Goal: Information Seeking & Learning: Learn about a topic

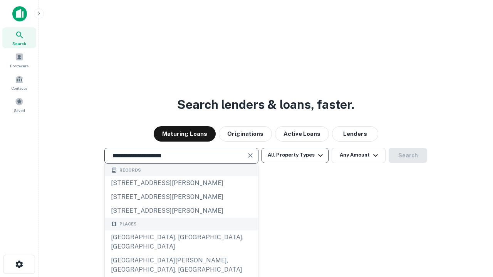
click at [181, 254] on div "[GEOGRAPHIC_DATA], [GEOGRAPHIC_DATA], [GEOGRAPHIC_DATA]" at bounding box center [181, 242] width 153 height 23
click at [295, 155] on button "All Property Types" at bounding box center [294, 155] width 67 height 15
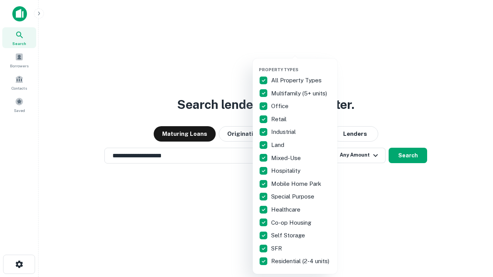
type input "**********"
click at [301, 65] on button "button" at bounding box center [301, 65] width 85 height 0
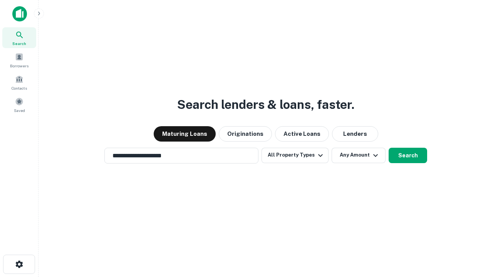
scroll to position [12, 0]
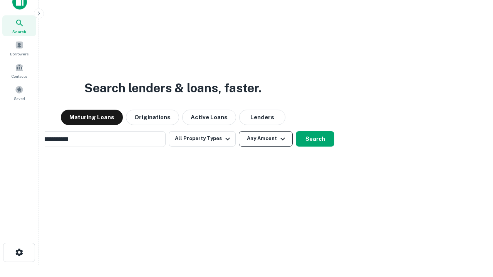
click at [239, 131] on button "Any Amount" at bounding box center [266, 138] width 54 height 15
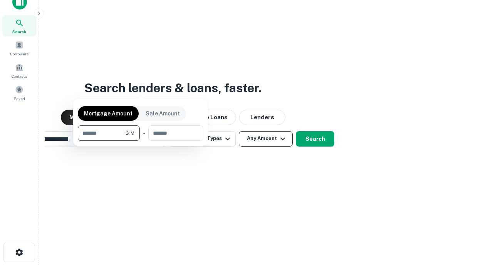
scroll to position [12, 0]
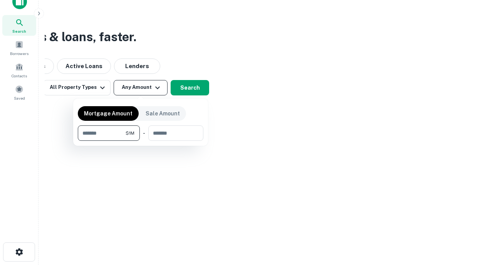
type input "*******"
click at [141, 141] on button "button" at bounding box center [140, 141] width 125 height 0
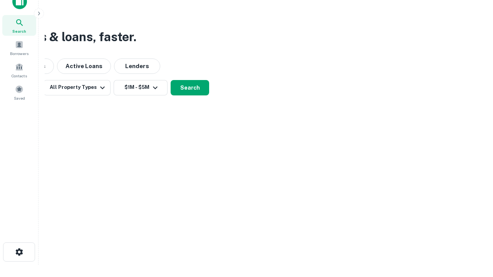
scroll to position [5, 142]
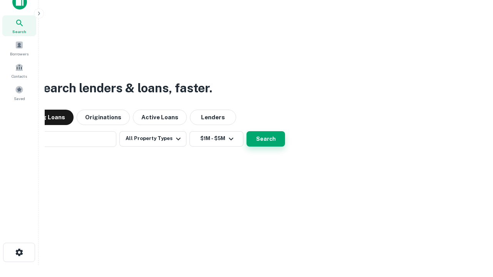
click at [246, 131] on button "Search" at bounding box center [265, 138] width 38 height 15
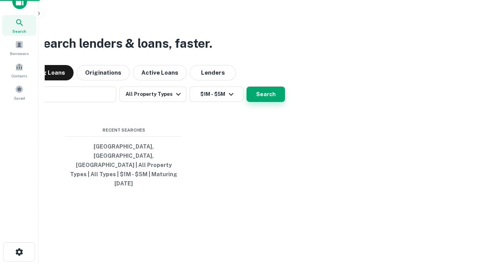
scroll to position [20, 218]
